Goal: Task Accomplishment & Management: Manage account settings

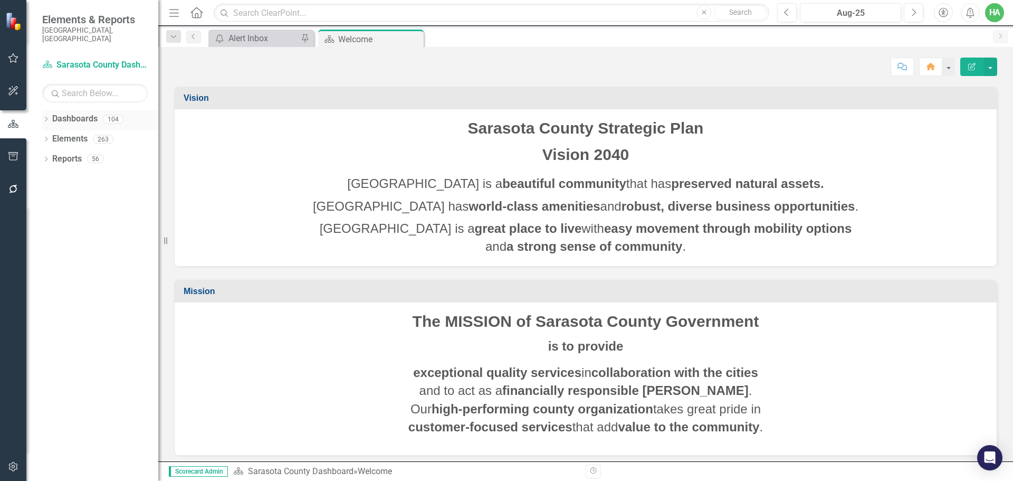
click at [46, 117] on icon "Dropdown" at bounding box center [45, 120] width 7 height 6
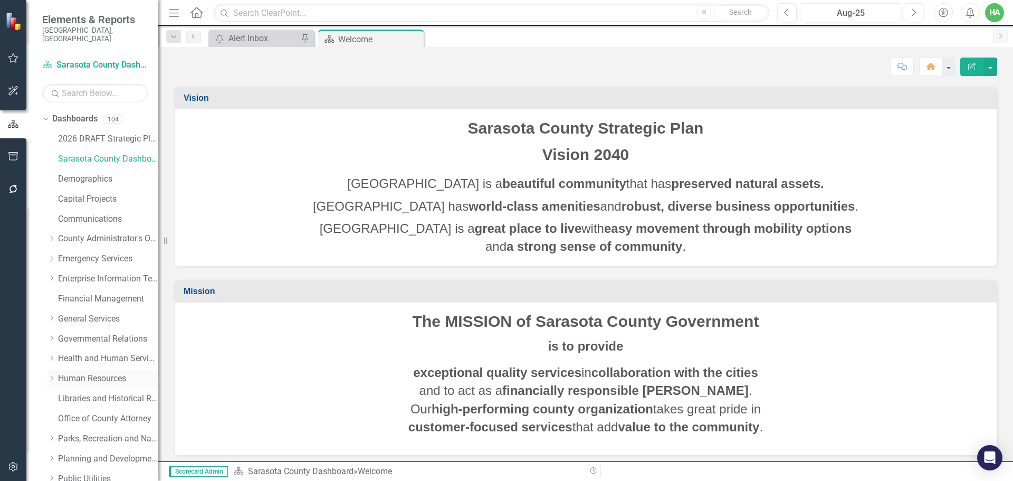
click at [85, 372] on link "Human Resources" at bounding box center [108, 378] width 100 height 12
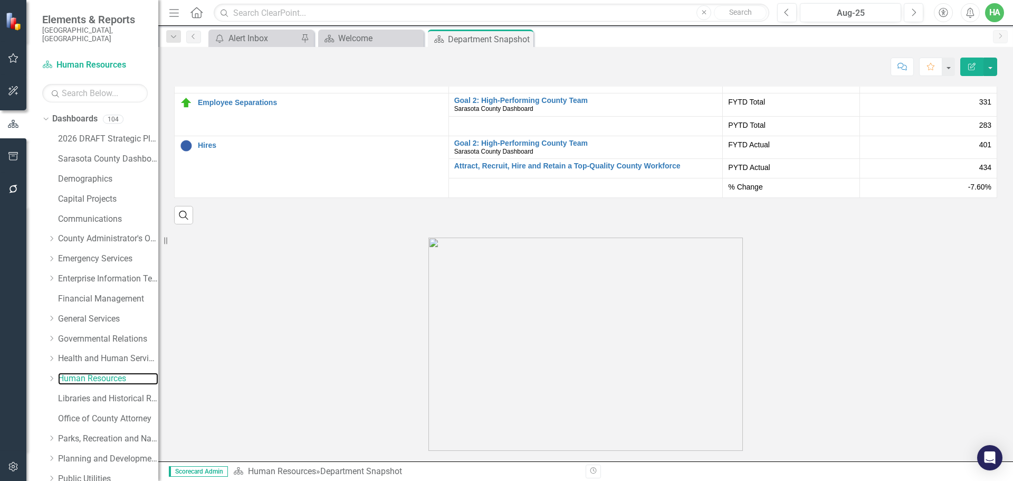
scroll to position [1637, 0]
click at [279, 93] on td "% of Turnover Edit Edit Measure Link Open Element" at bounding box center [312, 60] width 274 height 66
click at [219, 41] on link "% of Turnover" at bounding box center [320, 37] width 245 height 8
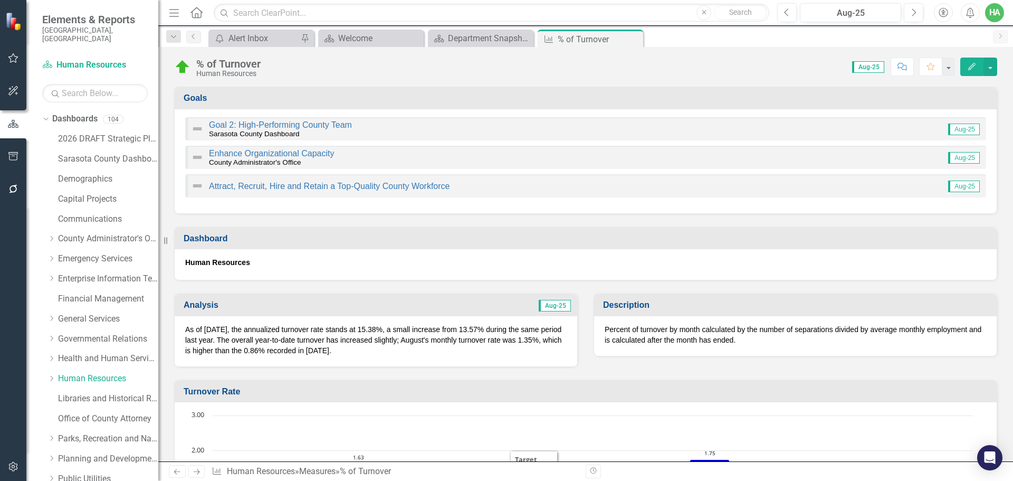
click at [456, 335] on p "As of August 2025, the annualized turnover rate stands at 15.38%, a small incre…" at bounding box center [375, 340] width 381 height 32
click at [891, 68] on button "button" at bounding box center [990, 67] width 14 height 18
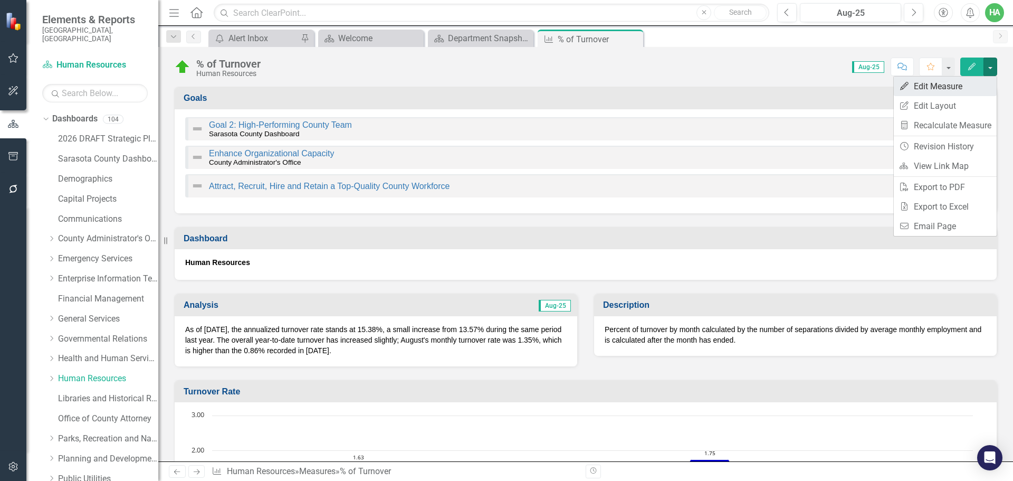
click at [891, 94] on link "Edit Edit Measure" at bounding box center [945, 86] width 103 height 20
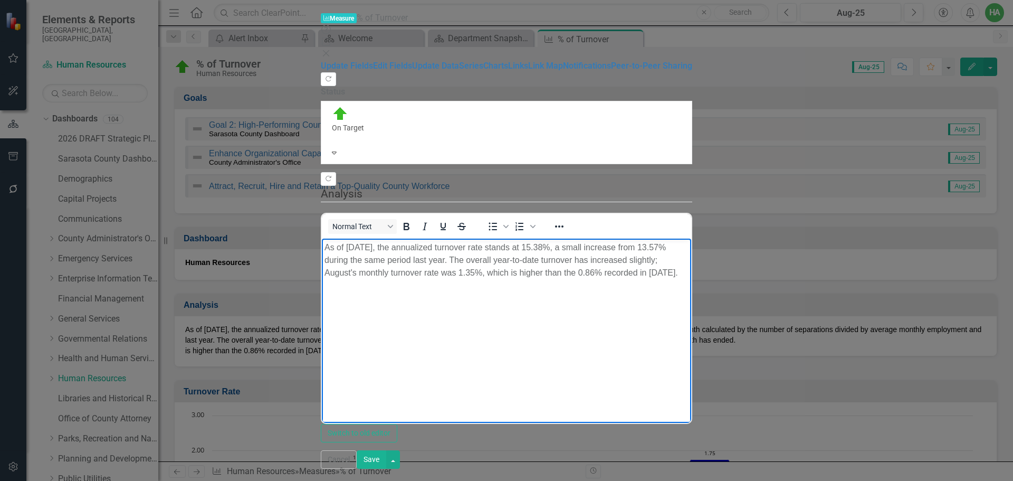
click at [553, 247] on p "As of August 2025, the annualized turnover rate stands at 15.38%, a small incre…" at bounding box center [506, 260] width 364 height 38
click at [665, 245] on p "As of August 2025, the annualized turnover rate stands at 15.4%, a small increa…" at bounding box center [506, 260] width 364 height 38
click at [577, 247] on p "As of August 2025, the annualized turnover rate stands at 15.4%, a small increa…" at bounding box center [506, 260] width 364 height 38
click at [350, 261] on p "As of August 2025, the annualized turnover rate stands at 15.4%, a moderate inc…" at bounding box center [506, 260] width 364 height 38
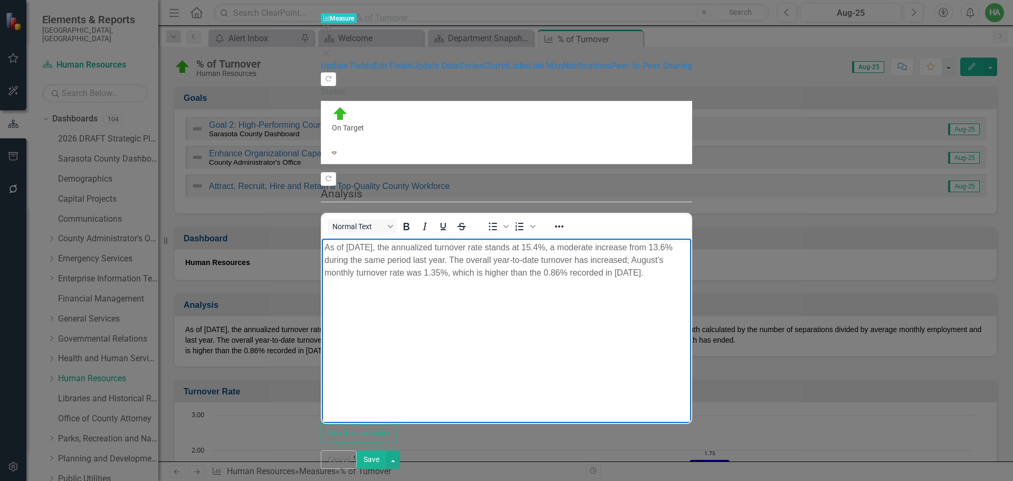
click at [386, 443] on button "Save" at bounding box center [372, 459] width 30 height 18
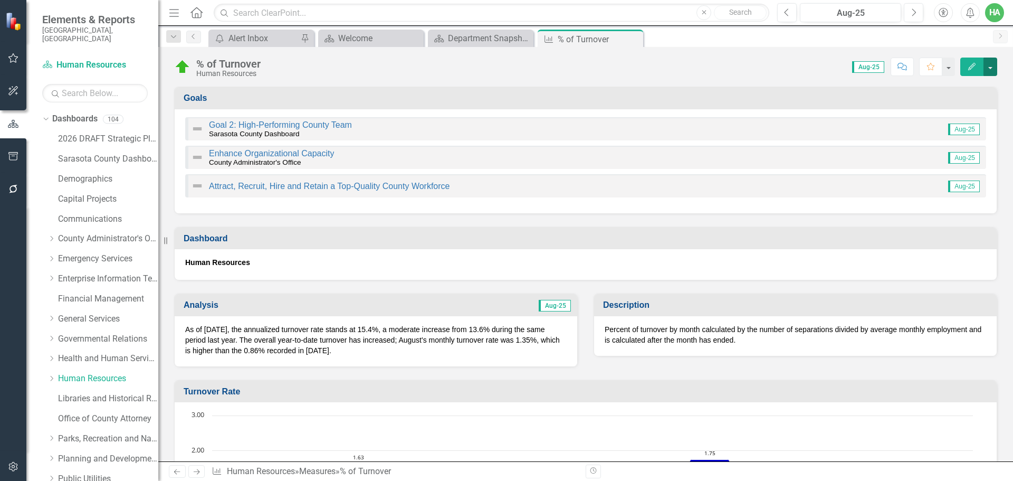
click at [891, 73] on button "button" at bounding box center [990, 67] width 14 height 18
click at [891, 191] on link "PDF Export to PDF" at bounding box center [945, 187] width 103 height 20
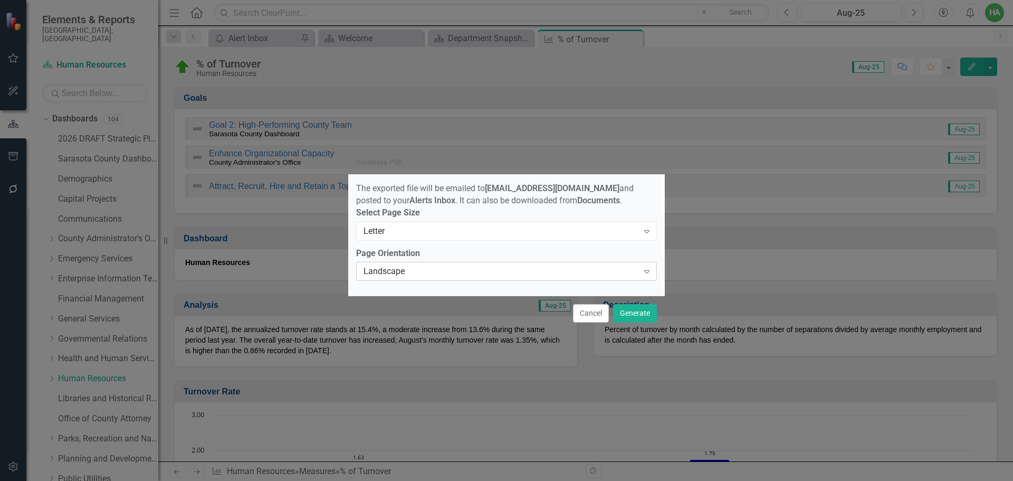
click at [522, 274] on div "Landscape" at bounding box center [501, 271] width 275 height 12
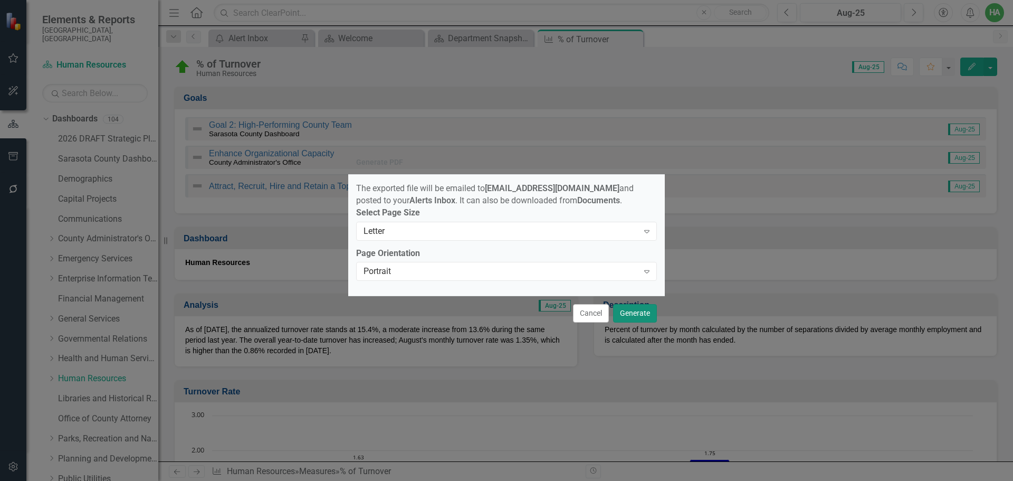
click at [643, 313] on button "Generate" at bounding box center [635, 313] width 44 height 18
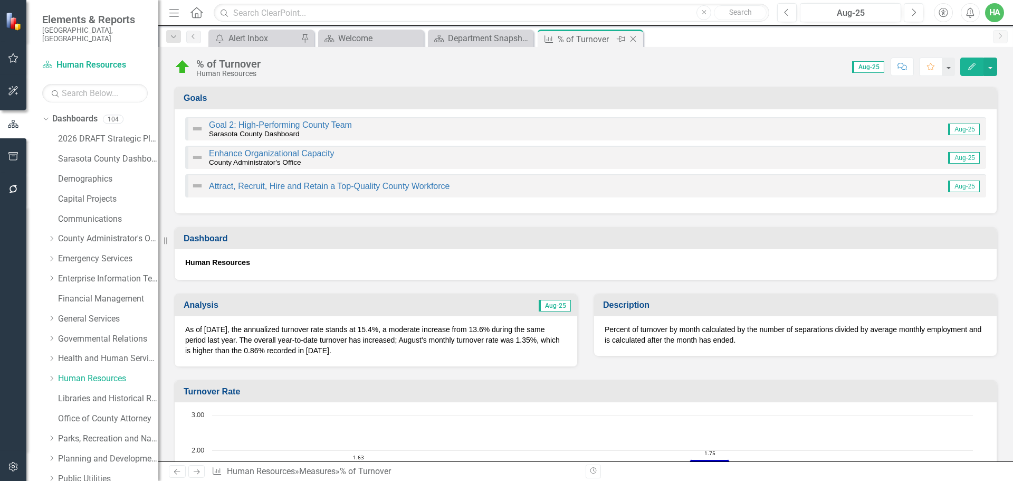
click at [634, 40] on icon at bounding box center [633, 39] width 6 height 6
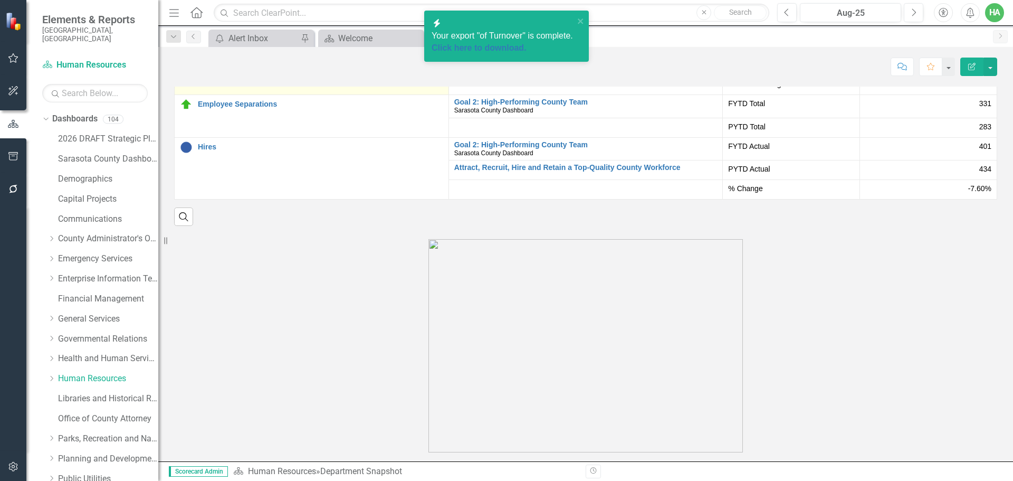
scroll to position [1589, 0]
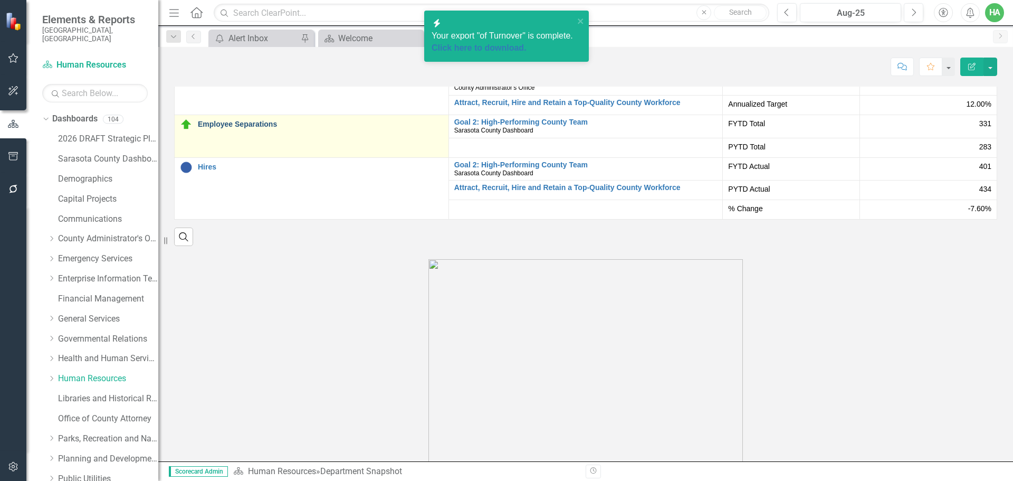
click at [267, 128] on link "Employee Separations" at bounding box center [320, 124] width 245 height 8
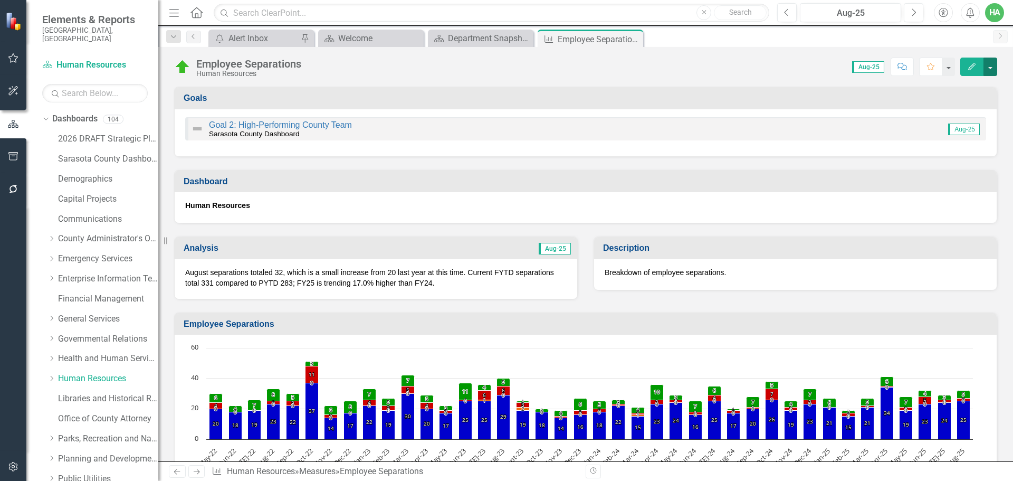
click at [891, 66] on button "button" at bounding box center [990, 67] width 14 height 18
click at [891, 90] on link "Edit Edit Measure" at bounding box center [945, 86] width 103 height 20
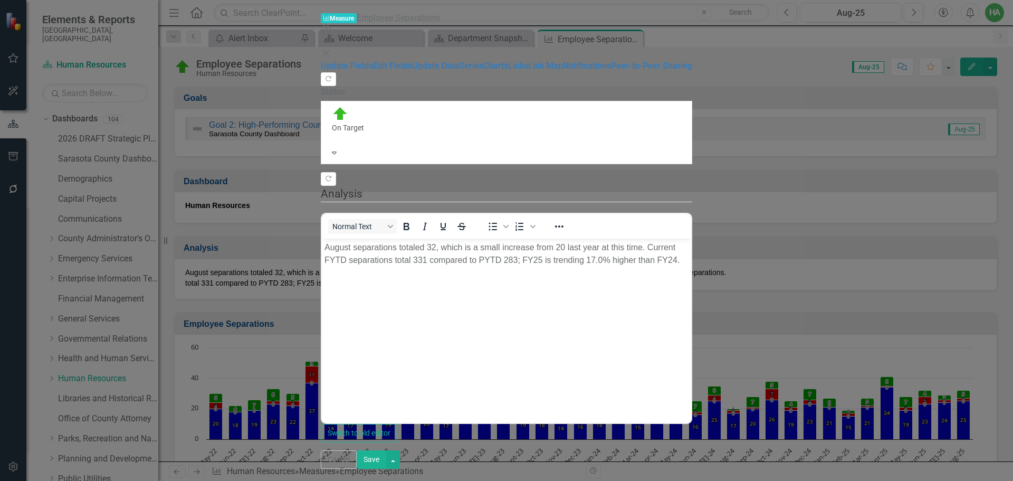
click at [479, 245] on p "August separations totaled 32, which is a small increase from 20 last year at t…" at bounding box center [506, 253] width 364 height 25
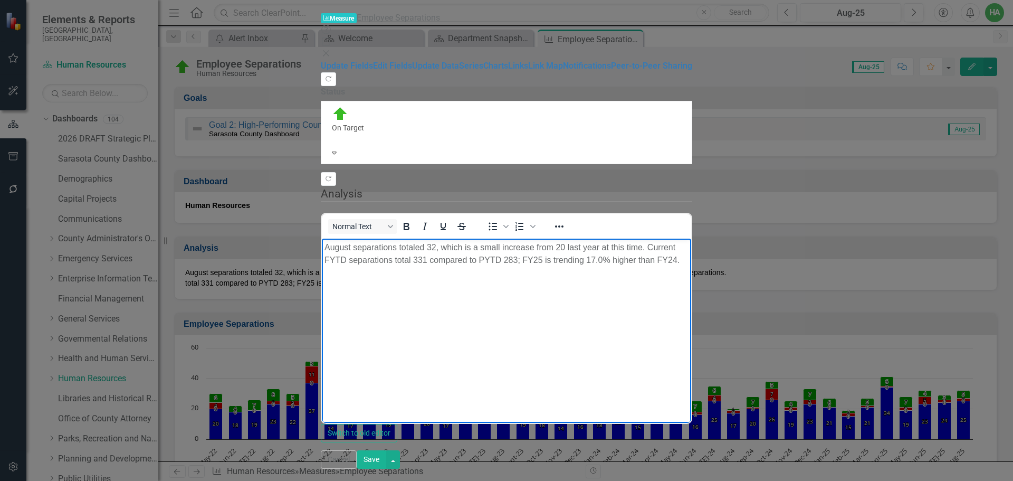
click at [479, 245] on p "August separations totaled 32, which is a small increase from 20 last year at t…" at bounding box center [506, 253] width 364 height 25
click at [511, 246] on p "August separations totaled 32, which is a increase from 20 last year at this ti…" at bounding box center [506, 253] width 364 height 25
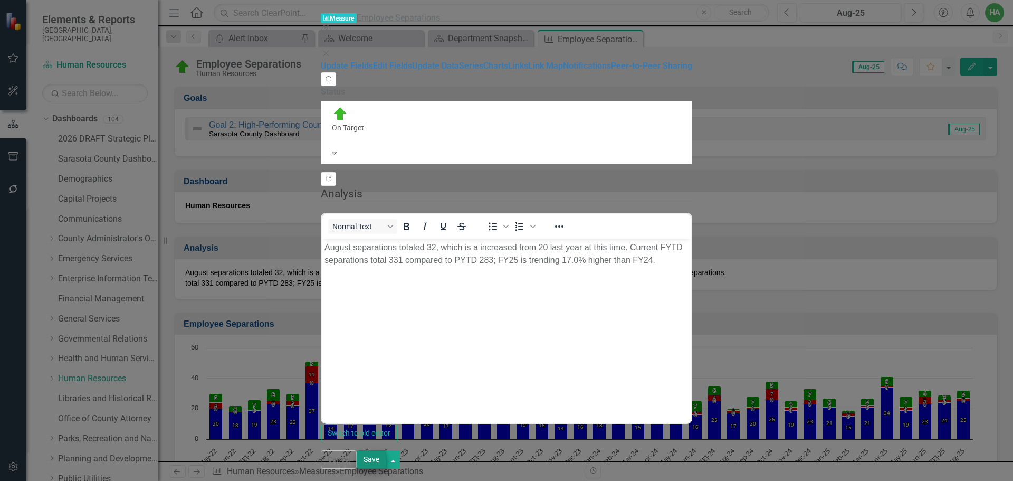
click at [386, 443] on button "Save" at bounding box center [372, 459] width 30 height 18
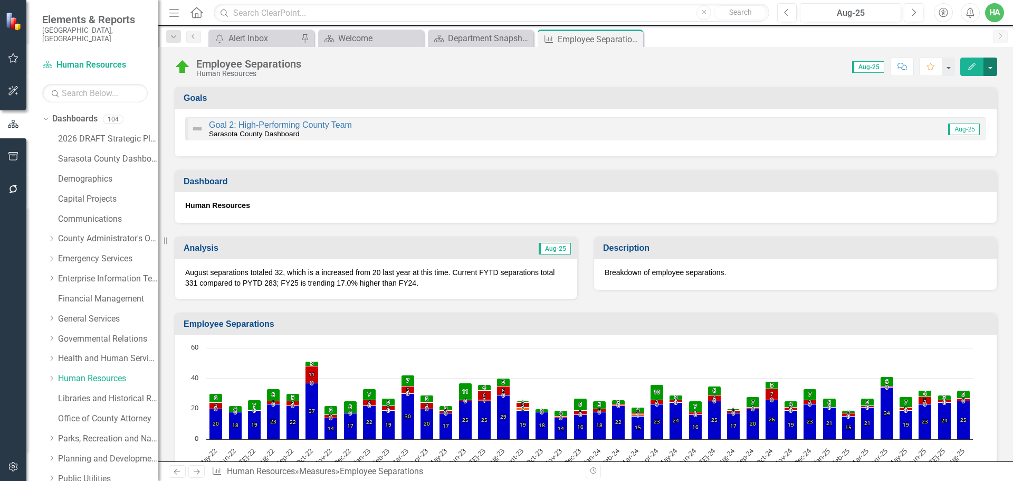
click at [891, 67] on button "button" at bounding box center [990, 67] width 14 height 18
click at [891, 191] on link "PDF Export to PDF" at bounding box center [945, 187] width 103 height 20
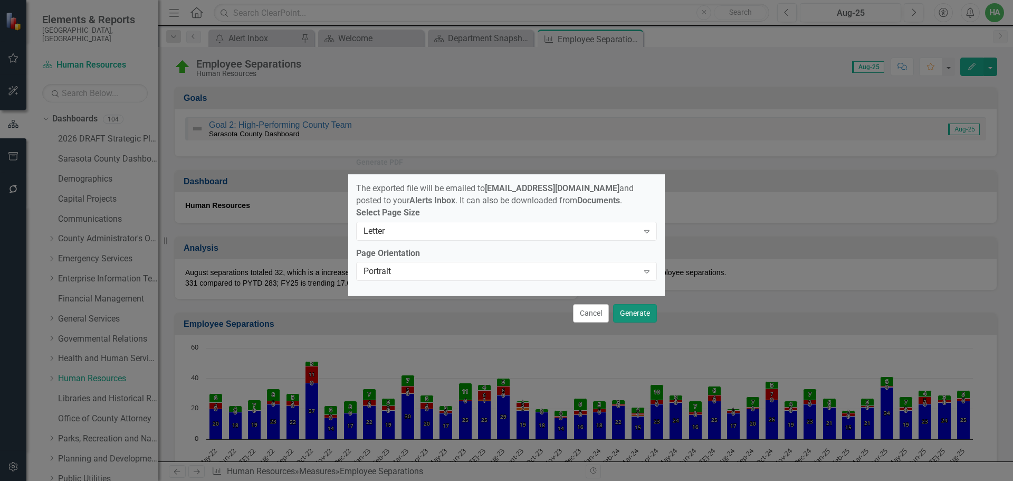
click at [628, 315] on button "Generate" at bounding box center [635, 313] width 44 height 18
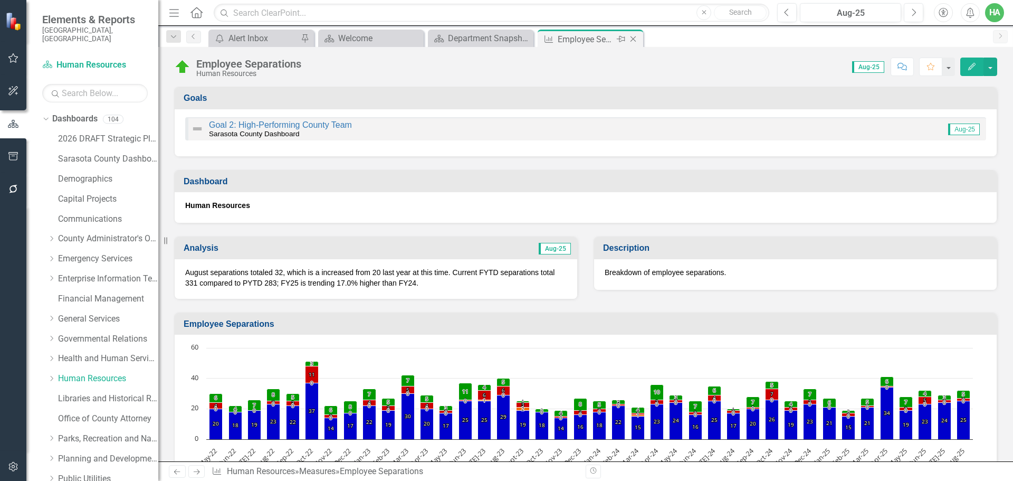
click at [631, 40] on icon "Close" at bounding box center [633, 39] width 11 height 8
click at [631, 40] on div "icon.alertInbox Alert Inbox Pin Dashboard Welcome Close Dashboard Department Sn…" at bounding box center [596, 38] width 781 height 17
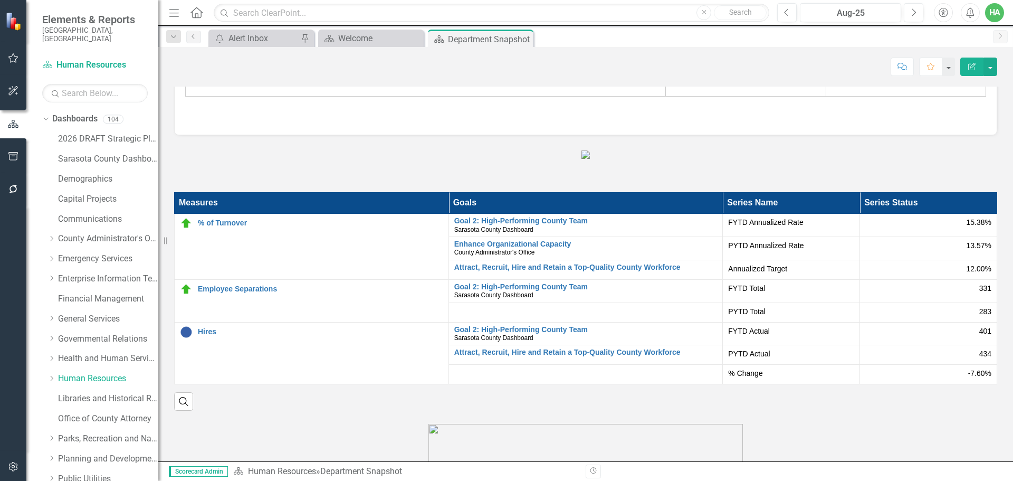
scroll to position [1636, 0]
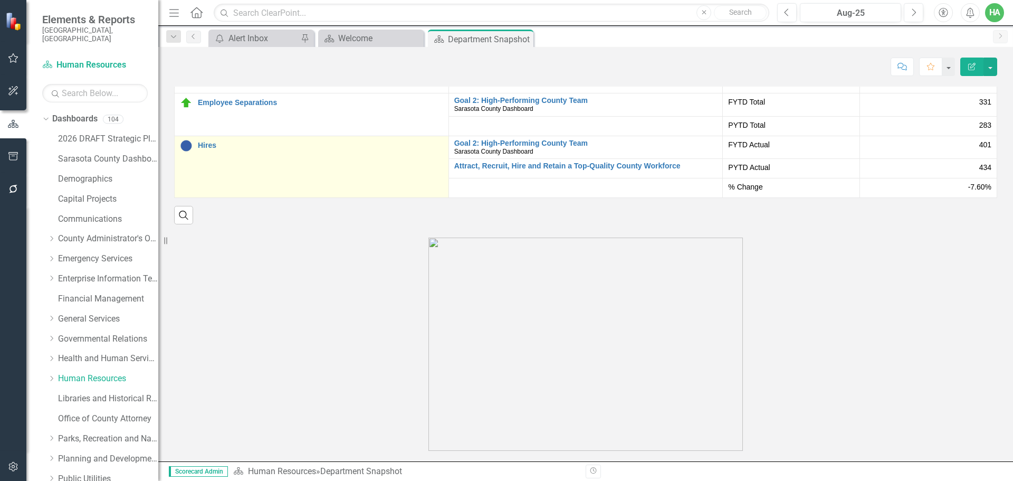
click at [384, 152] on div "Hires" at bounding box center [311, 145] width 263 height 13
click at [208, 149] on link "Hires" at bounding box center [320, 145] width 245 height 8
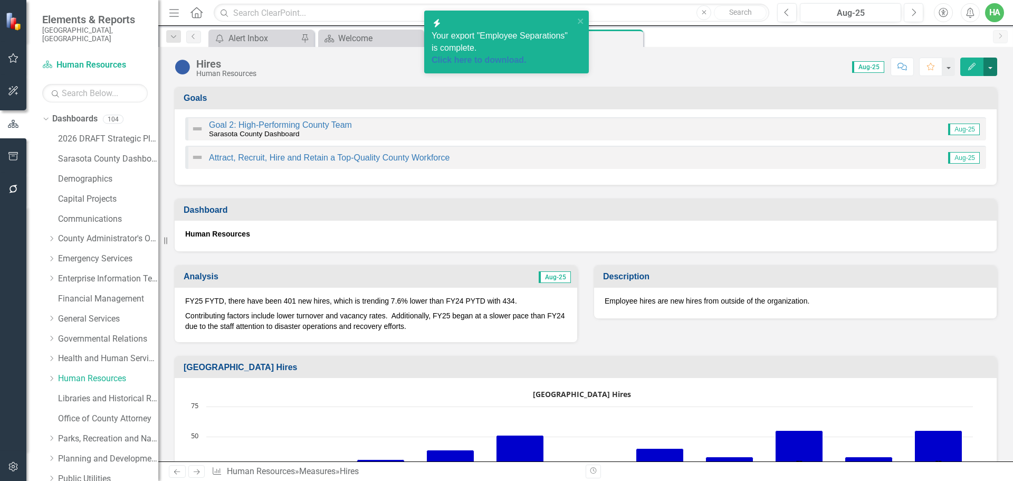
click at [891, 63] on button "button" at bounding box center [990, 67] width 14 height 18
click at [891, 88] on link "Edit Edit Measure" at bounding box center [945, 86] width 103 height 20
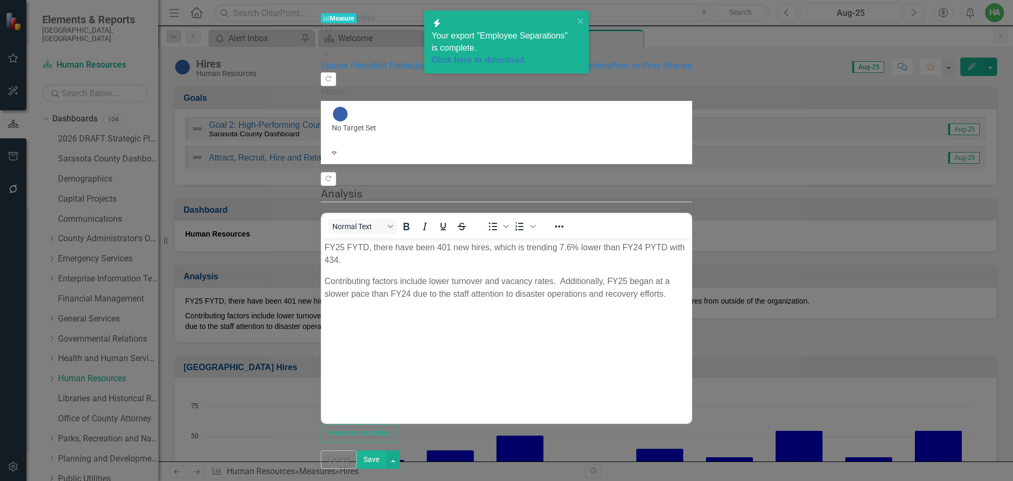
click at [558, 247] on p "FY25 FYTD, there have been 401 new hires, which is trending 7.6% lower than FY2…" at bounding box center [506, 253] width 364 height 25
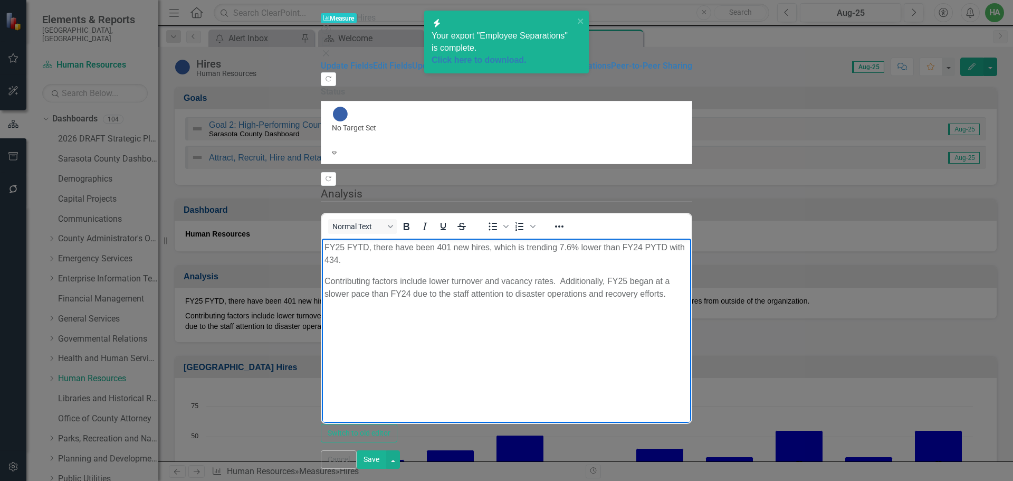
click at [451, 275] on p "Contributing factors include lower turnover and vacancy rates. Additionally, FY…" at bounding box center [506, 287] width 364 height 25
click at [386, 443] on button "Save" at bounding box center [372, 459] width 30 height 18
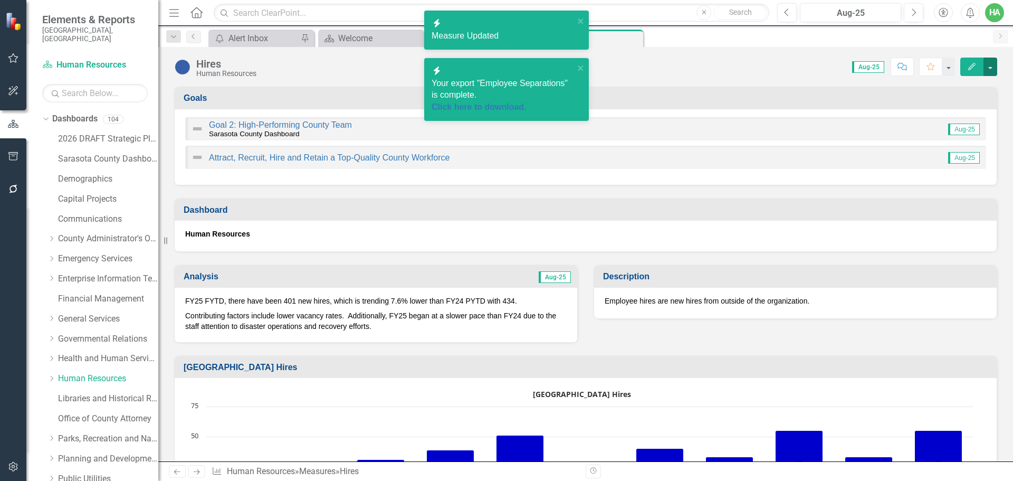
click at [891, 69] on button "button" at bounding box center [990, 67] width 14 height 18
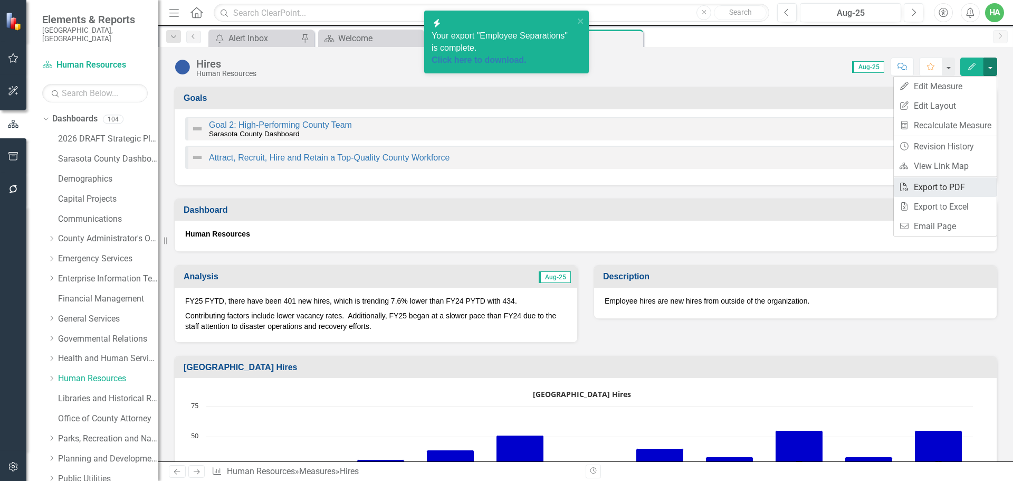
click at [891, 187] on link "PDF Export to PDF" at bounding box center [945, 187] width 103 height 20
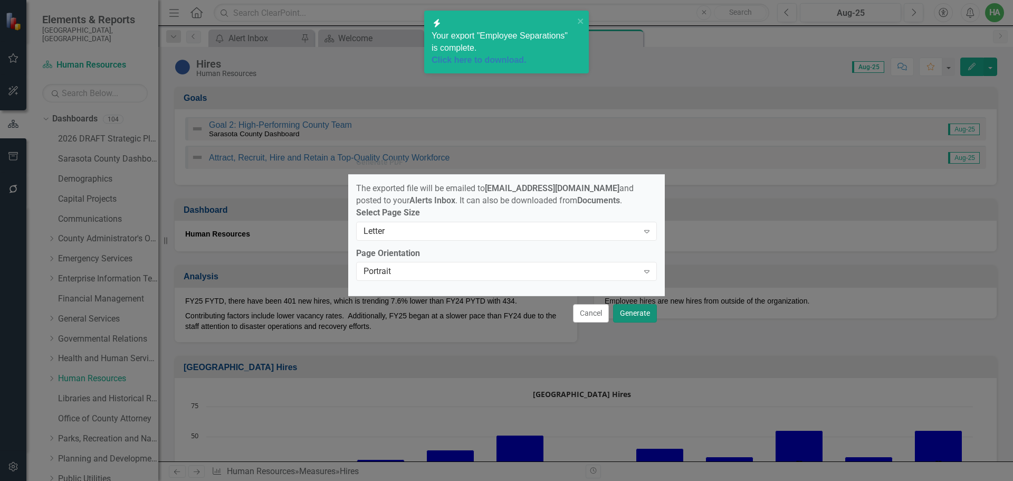
click at [636, 313] on button "Generate" at bounding box center [635, 313] width 44 height 18
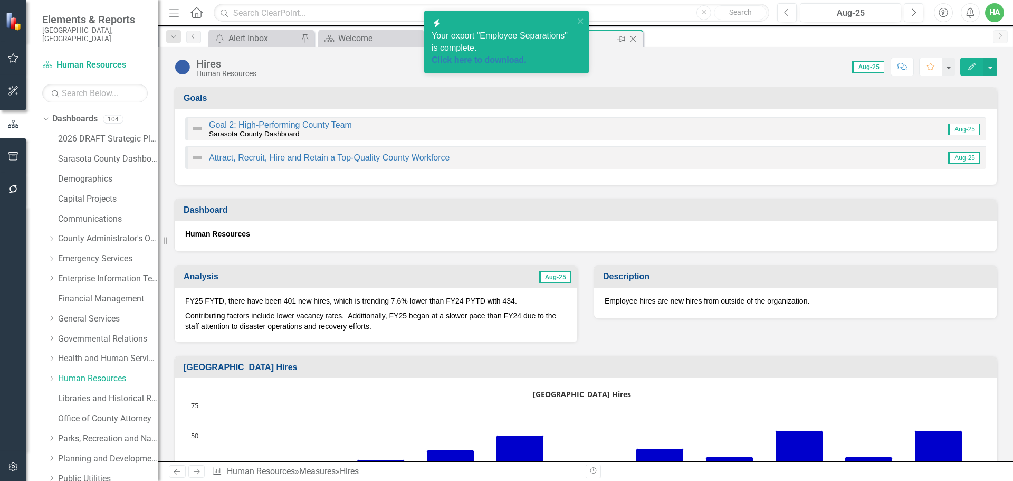
click at [633, 36] on icon "Close" at bounding box center [633, 39] width 11 height 8
drag, startPoint x: 633, startPoint y: 36, endPoint x: 633, endPoint y: 44, distance: 7.4
click at [633, 36] on div "icon.alertInbox Alert Inbox Pin Dashboard Welcome Close Dashboard Department Sn…" at bounding box center [596, 38] width 781 height 17
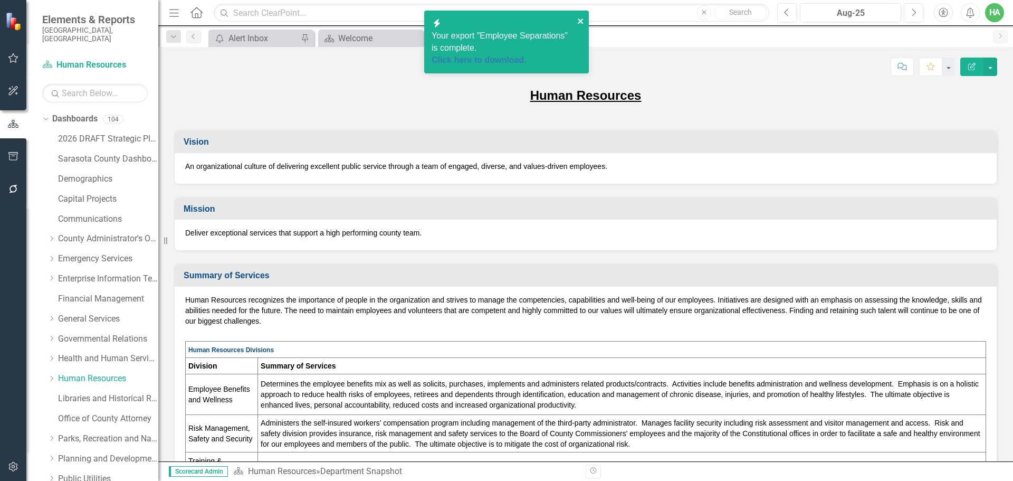
click at [577, 22] on icon "close" at bounding box center [580, 21] width 7 height 8
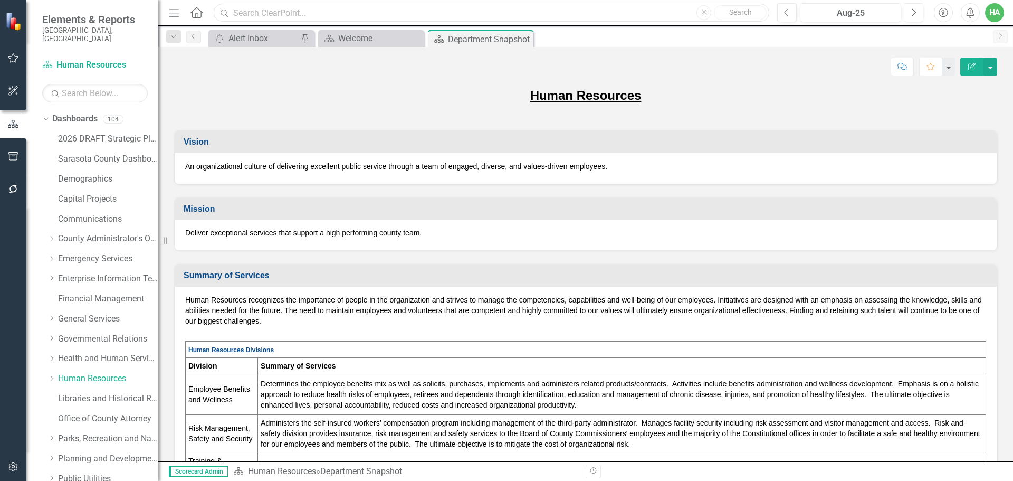
click at [445, 15] on input "text" at bounding box center [492, 13] width 556 height 18
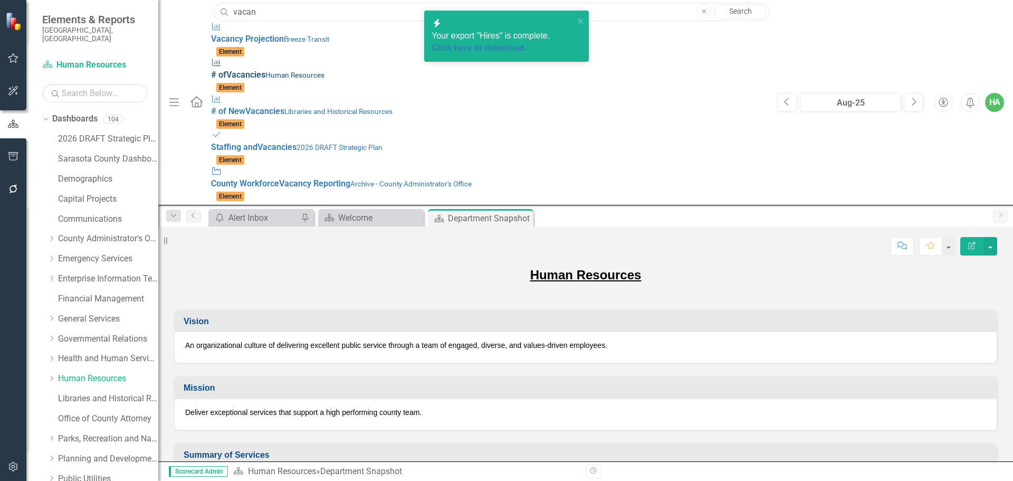
type input "vacan"
click at [265, 71] on small "Human Resources" at bounding box center [294, 75] width 59 height 8
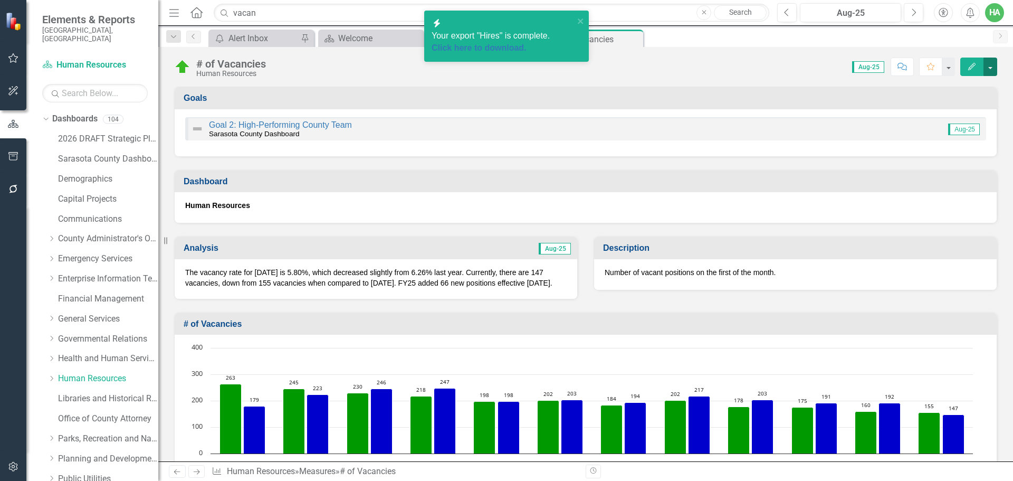
click at [891, 68] on button "button" at bounding box center [990, 67] width 14 height 18
click at [891, 84] on link "Edit Edit Measure" at bounding box center [945, 86] width 103 height 20
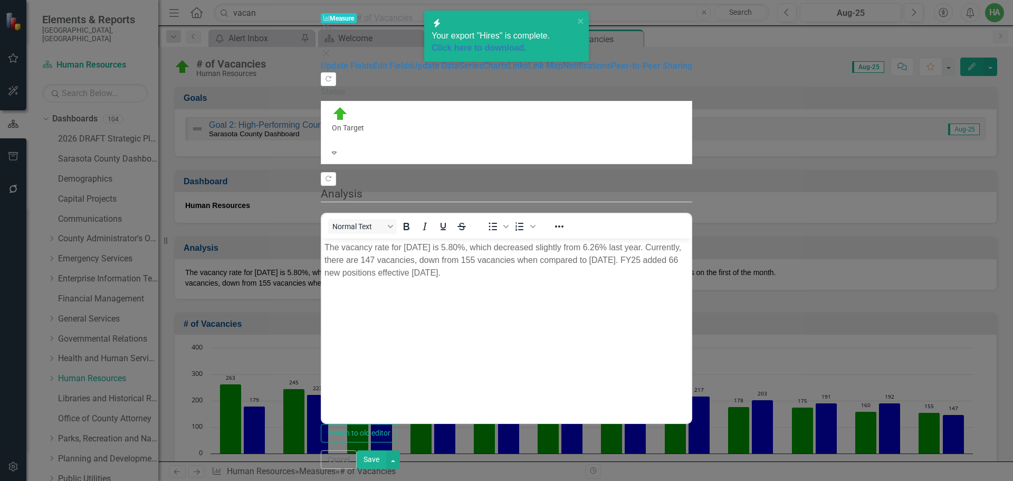
click at [479, 246] on p "The vacancy rate for August 2025 is 5.80%, which decreased slightly from 6.26% …" at bounding box center [506, 260] width 364 height 38
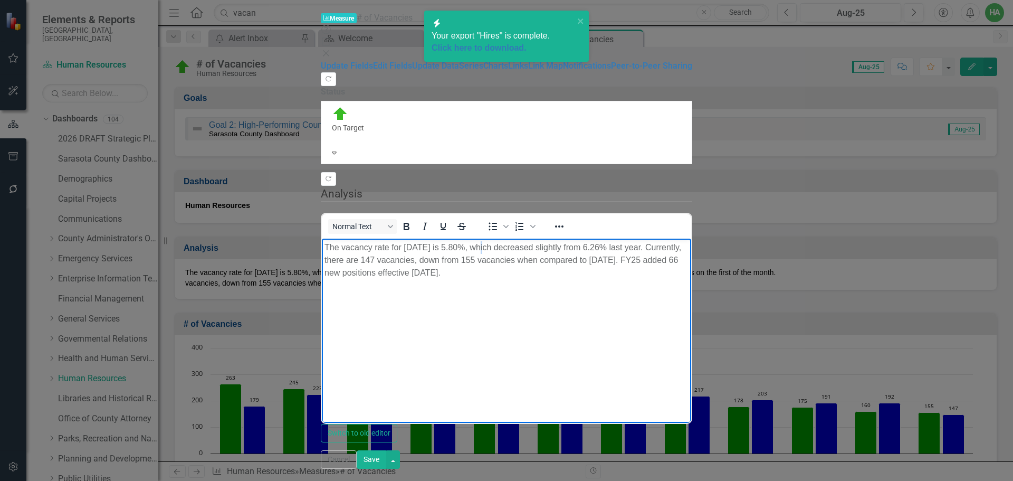
click at [500, 249] on p "The vacancy rate for August 2025 is 5.80%, which decreased slightly from 6.26% …" at bounding box center [506, 260] width 364 height 38
click at [476, 246] on p "The vacancy rate for August 2025 is 5.80%, which decreased slightly from 6.26% …" at bounding box center [506, 260] width 364 height 38
click at [614, 246] on p "The vacancy rate for August 2025 is 5.8%, which decreased slightly from 6.26% l…" at bounding box center [506, 260] width 364 height 38
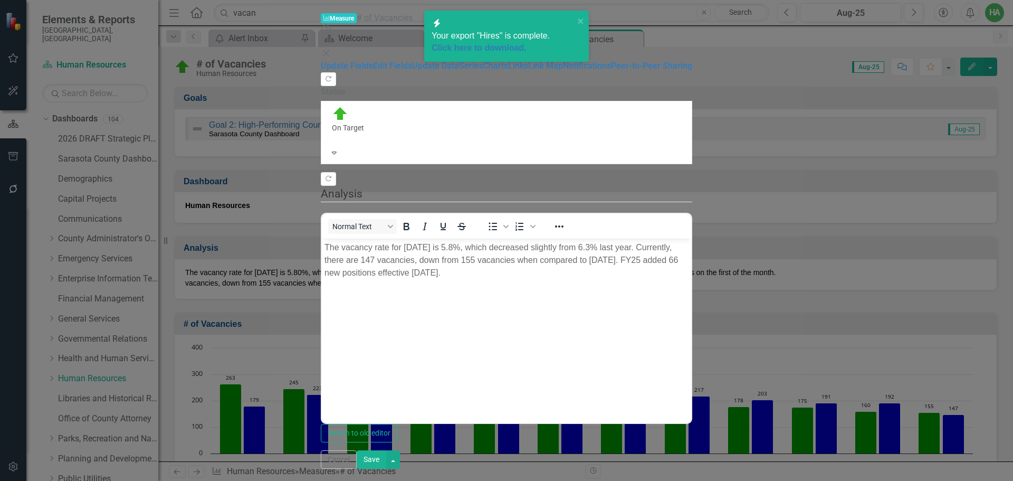
click at [386, 443] on button "Save" at bounding box center [372, 459] width 30 height 18
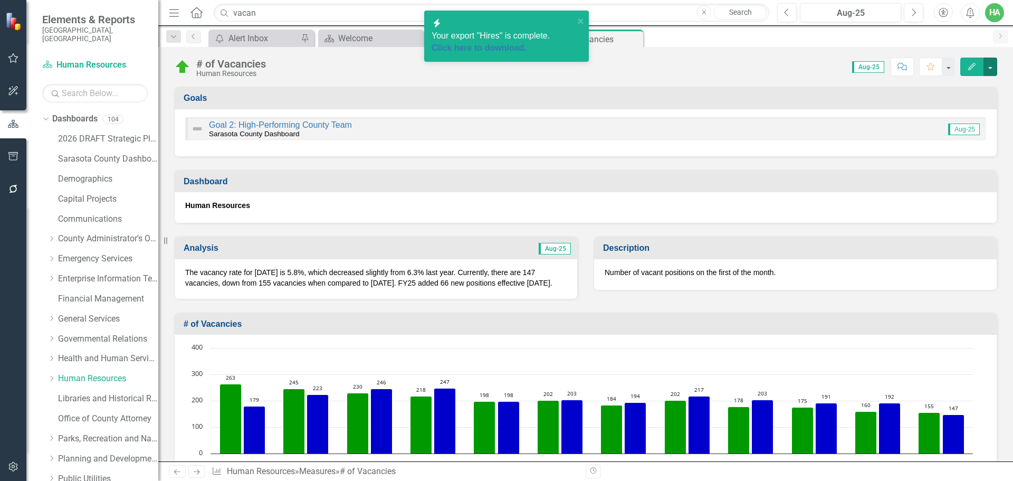
click at [891, 64] on button "button" at bounding box center [990, 67] width 14 height 18
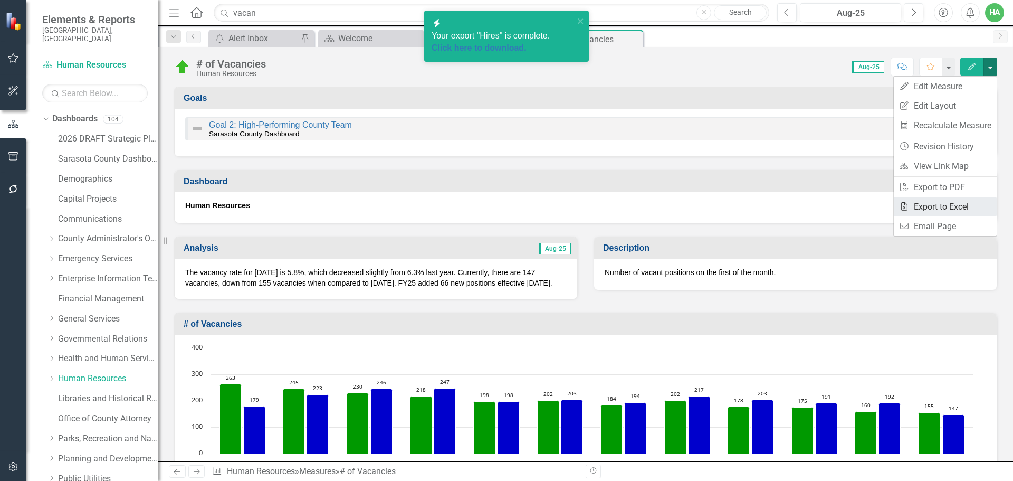
click at [891, 205] on link "Excel Export to Excel" at bounding box center [945, 207] width 103 height 20
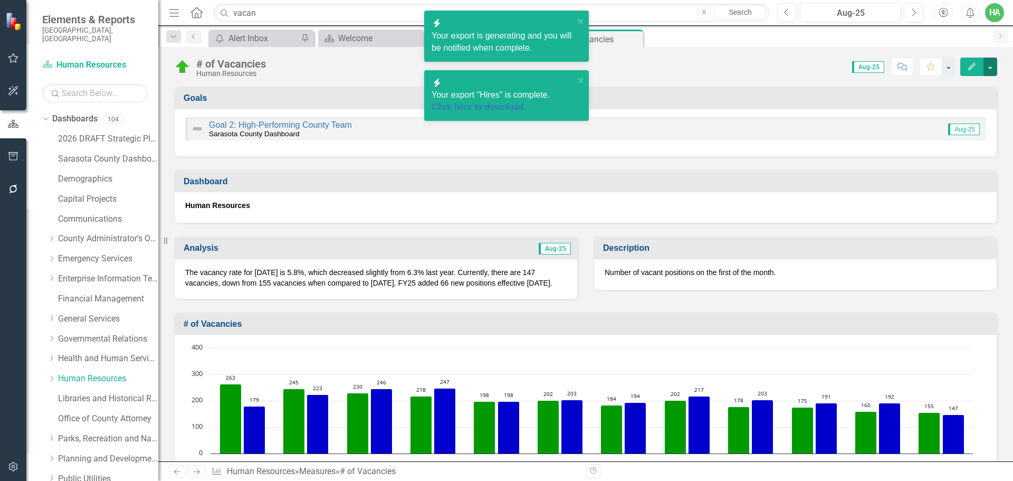
click at [891, 64] on button "button" at bounding box center [990, 67] width 14 height 18
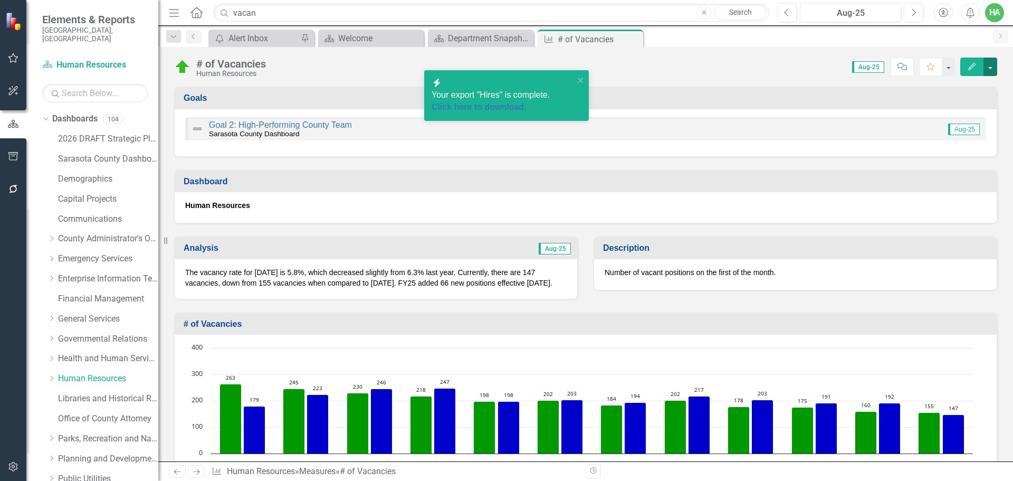
click at [891, 66] on button "button" at bounding box center [990, 67] width 14 height 18
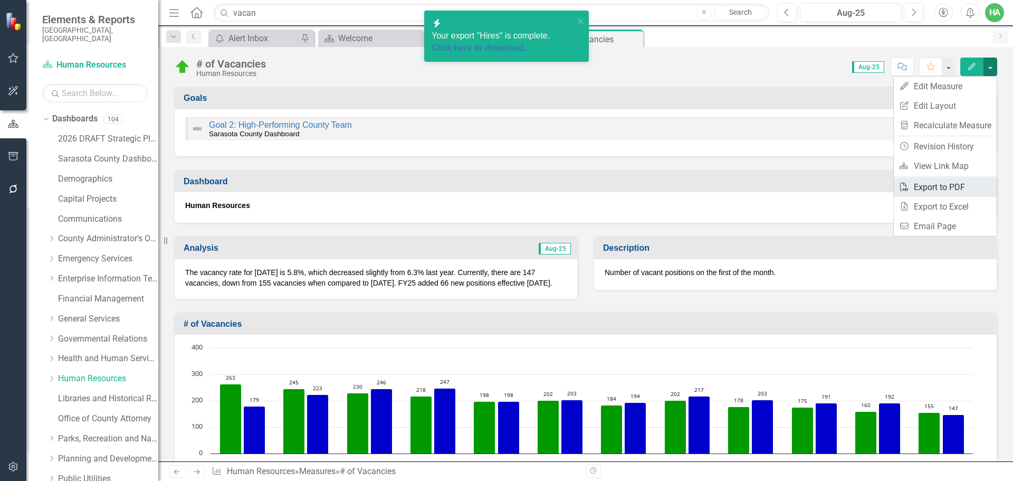
click at [891, 190] on link "PDF Export to PDF" at bounding box center [945, 187] width 103 height 20
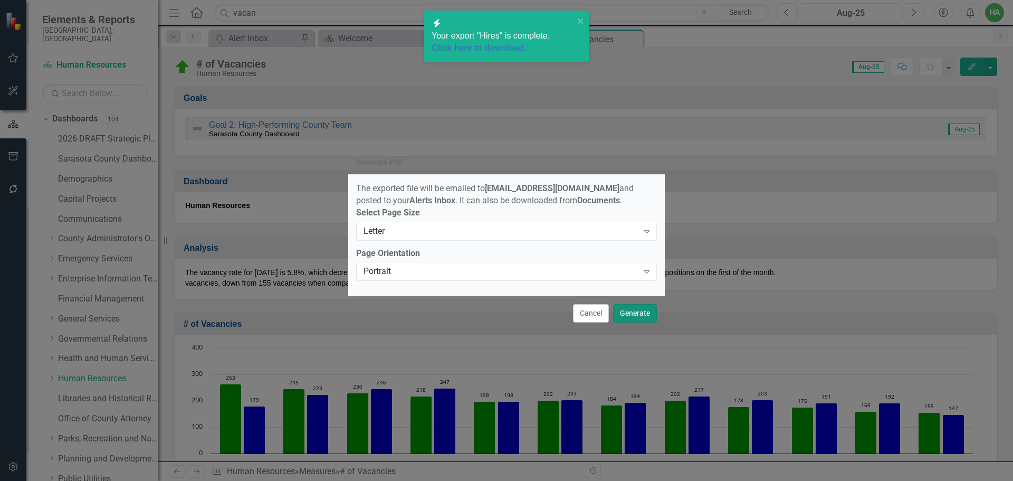
click at [640, 317] on button "Generate" at bounding box center [635, 313] width 44 height 18
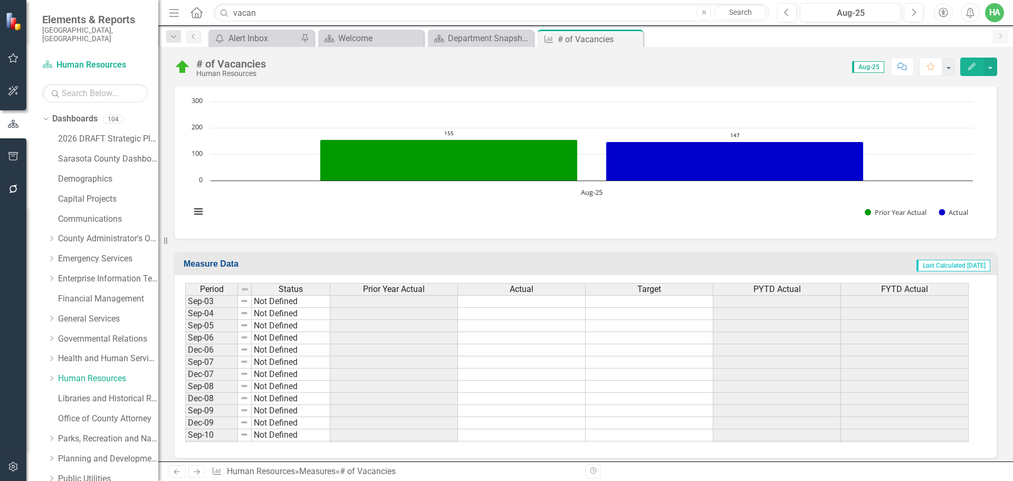
scroll to position [475, 0]
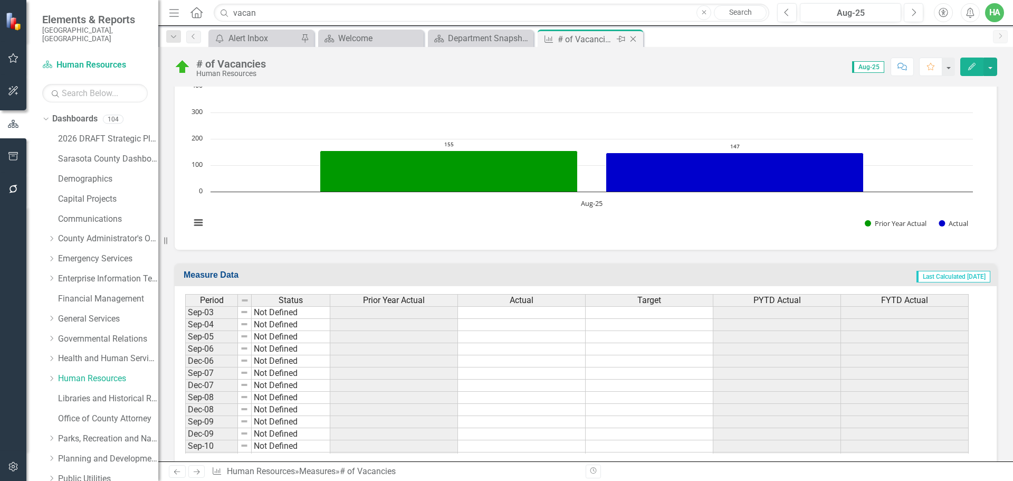
click at [636, 39] on icon "Close" at bounding box center [633, 39] width 11 height 8
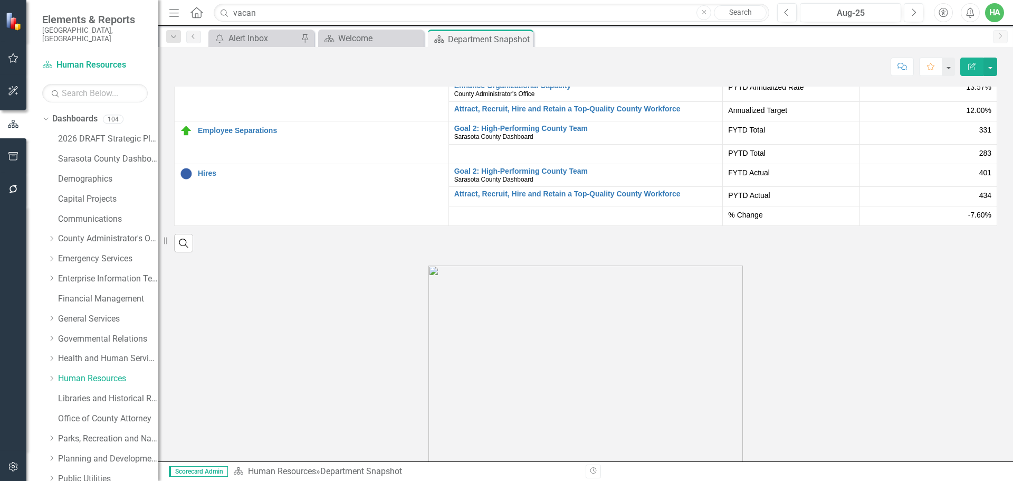
scroll to position [1636, 0]
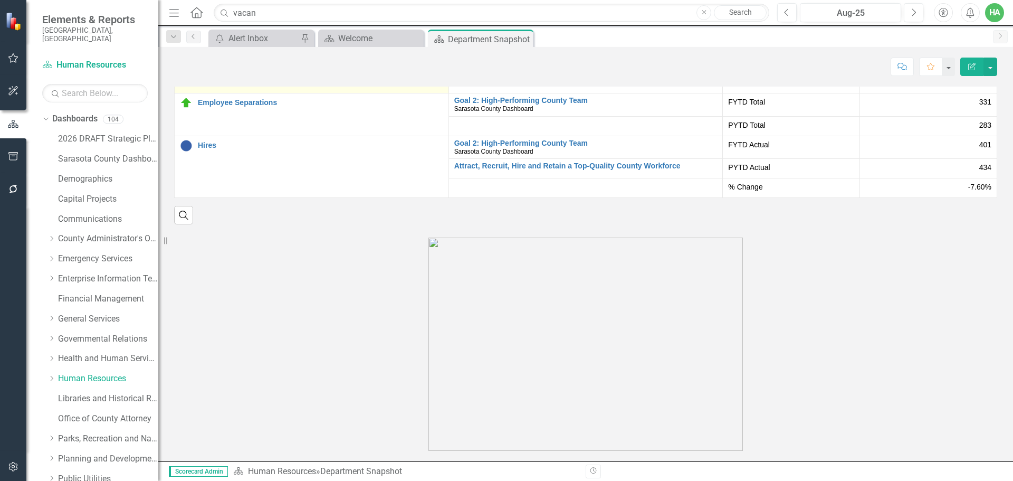
click at [227, 41] on link "% of Turnover" at bounding box center [320, 37] width 245 height 8
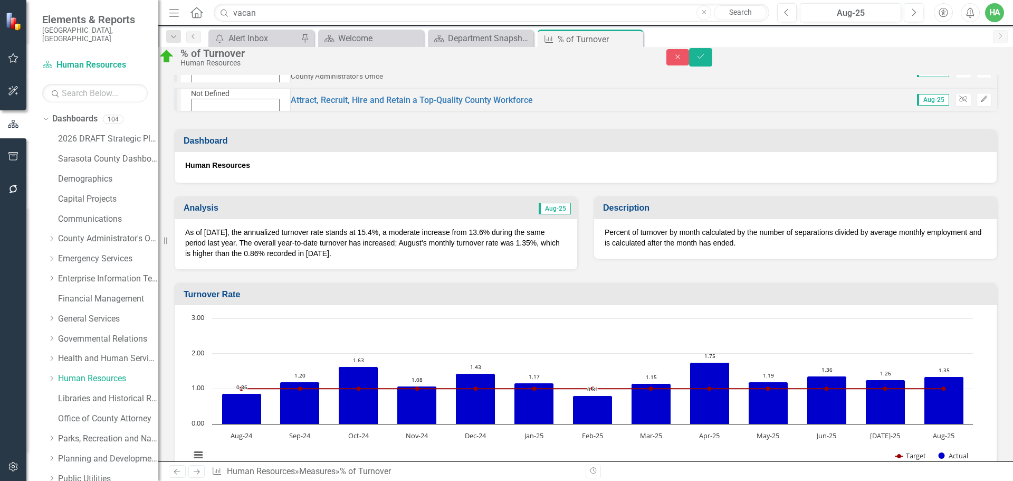
scroll to position [106, 0]
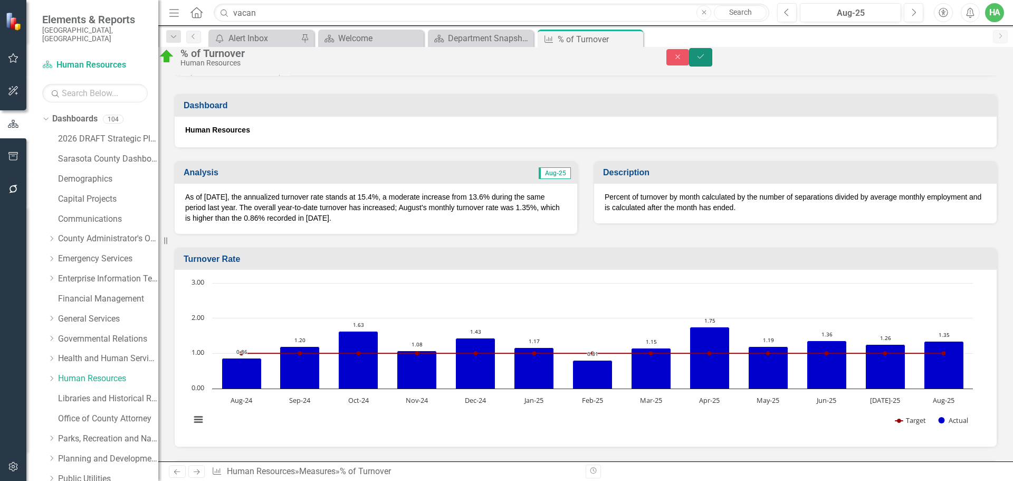
click at [705, 60] on icon "Save" at bounding box center [700, 56] width 9 height 7
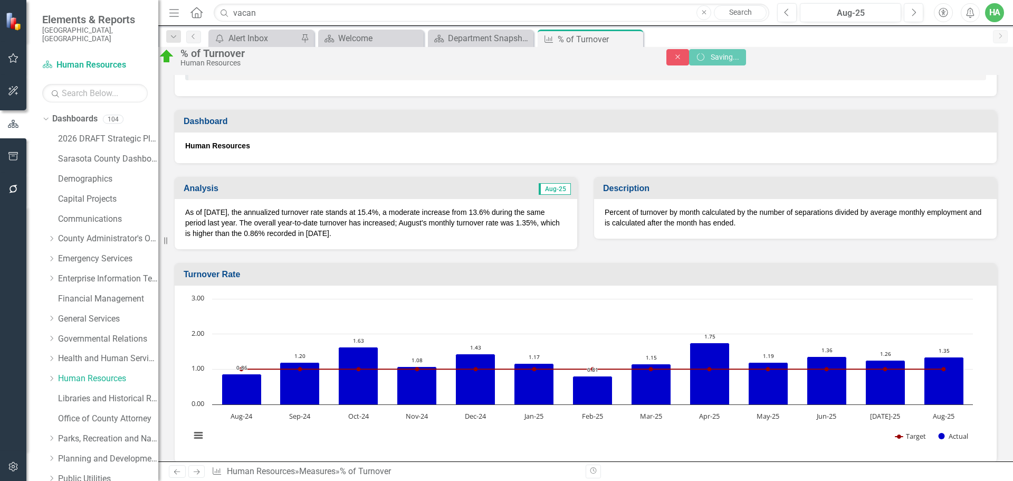
scroll to position [105, 0]
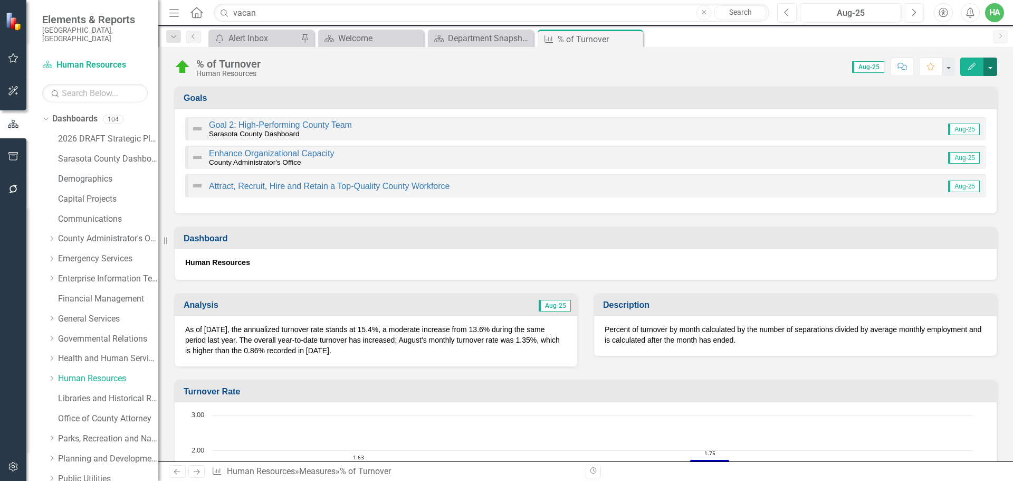
click at [891, 66] on button "button" at bounding box center [990, 67] width 14 height 18
click at [891, 87] on link "Edit Edit Measure" at bounding box center [945, 86] width 103 height 20
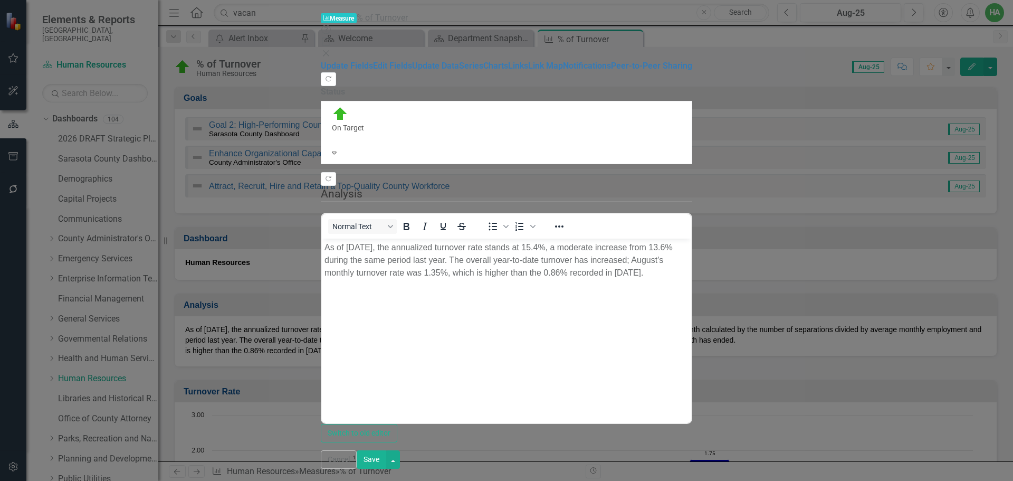
scroll to position [0, 0]
click at [362, 133] on div at bounding box center [506, 138] width 349 height 11
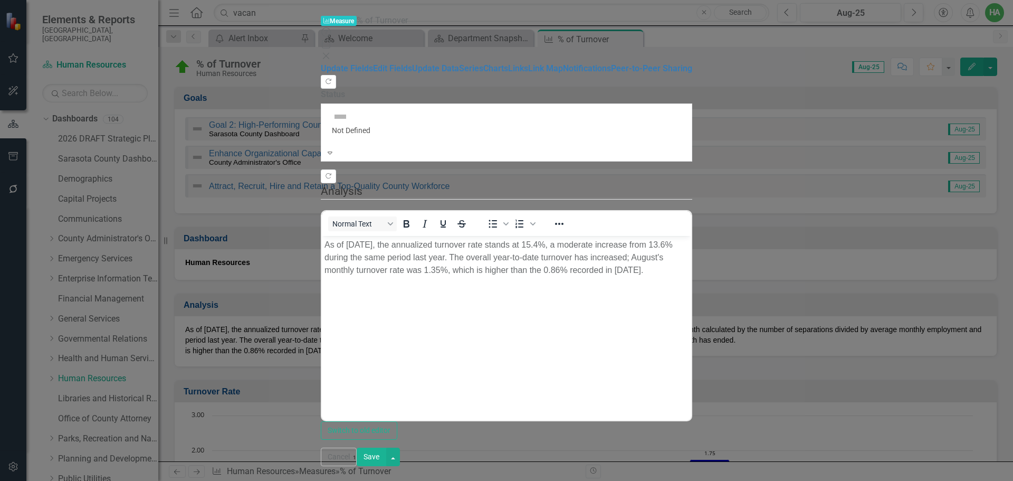
click at [386, 443] on button "Save" at bounding box center [372, 456] width 30 height 18
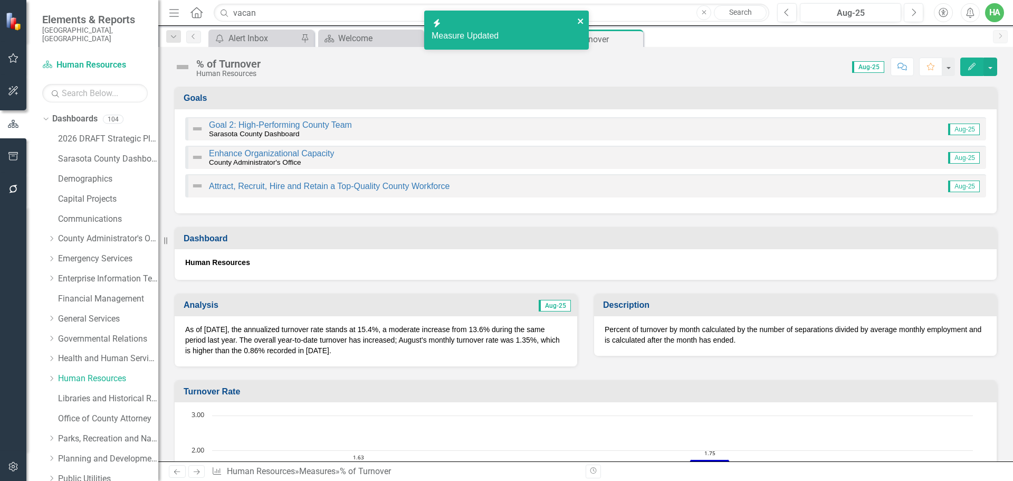
click at [581, 19] on icon "close" at bounding box center [580, 21] width 7 height 8
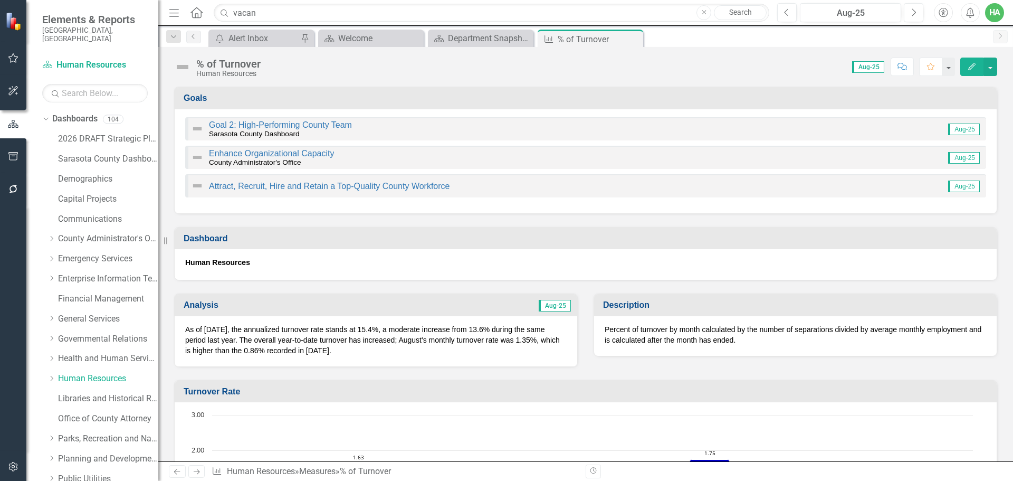
click at [891, 7] on icon "Alerts" at bounding box center [969, 12] width 11 height 11
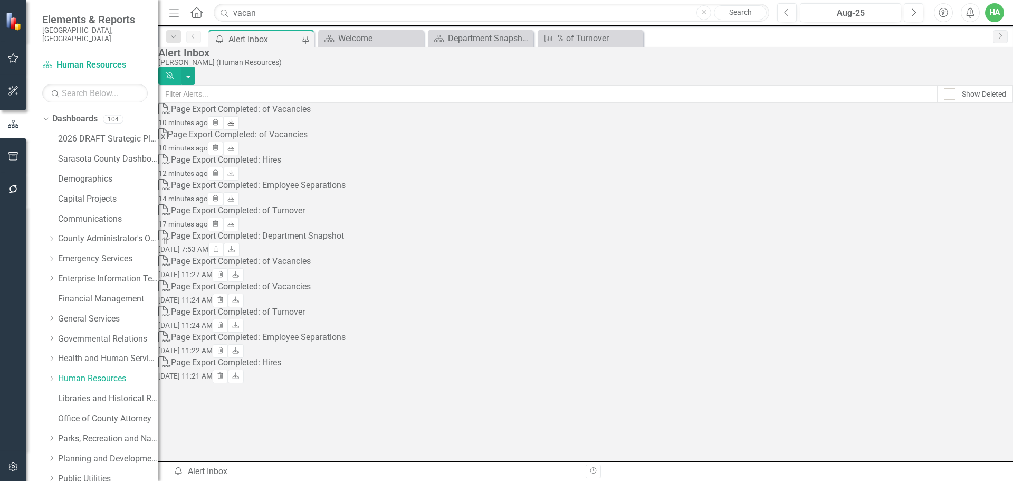
click at [234, 125] on icon at bounding box center [231, 122] width 6 height 6
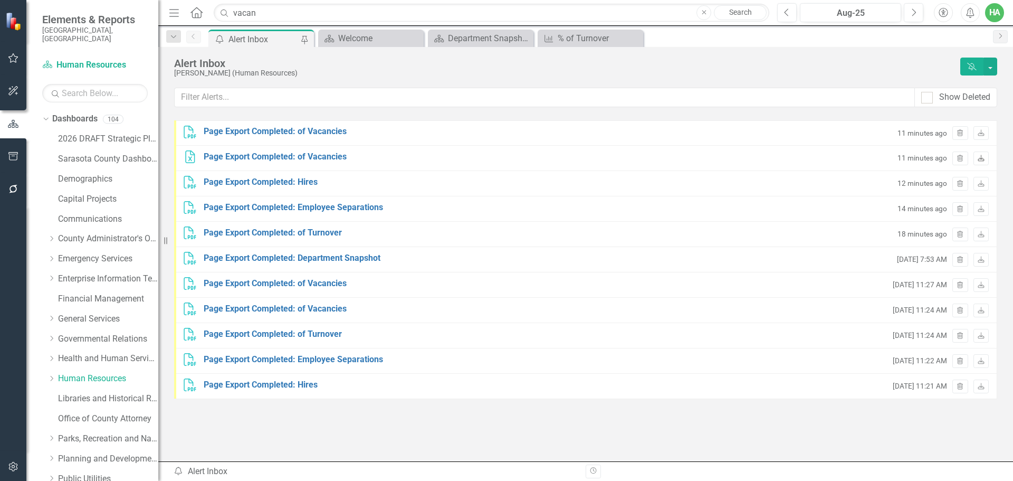
click at [980, 157] on icon "Download" at bounding box center [981, 159] width 8 height 6
click at [979, 185] on icon "Download" at bounding box center [981, 184] width 8 height 6
click at [982, 211] on icon "Download" at bounding box center [981, 209] width 8 height 6
click at [981, 235] on icon at bounding box center [981, 234] width 6 height 6
click at [1000, 14] on div "HA" at bounding box center [994, 12] width 19 height 19
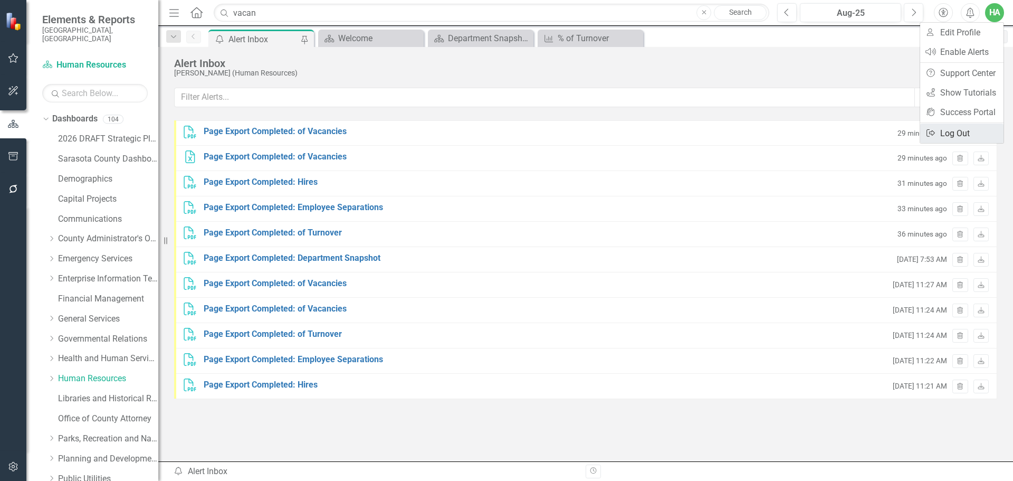
click at [967, 128] on link "Logout Log Out" at bounding box center [961, 133] width 83 height 20
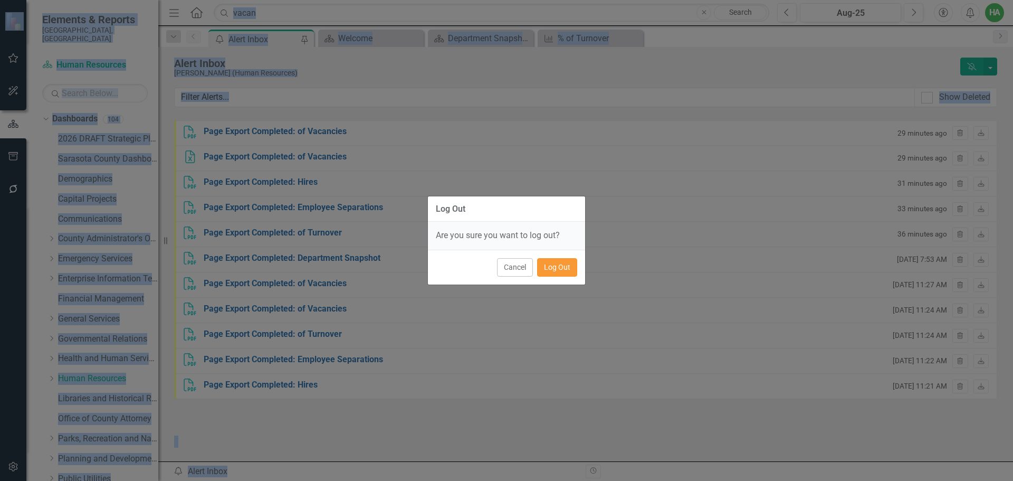
click at [565, 265] on button "Log Out" at bounding box center [557, 267] width 40 height 18
